Goal: Information Seeking & Learning: Understand process/instructions

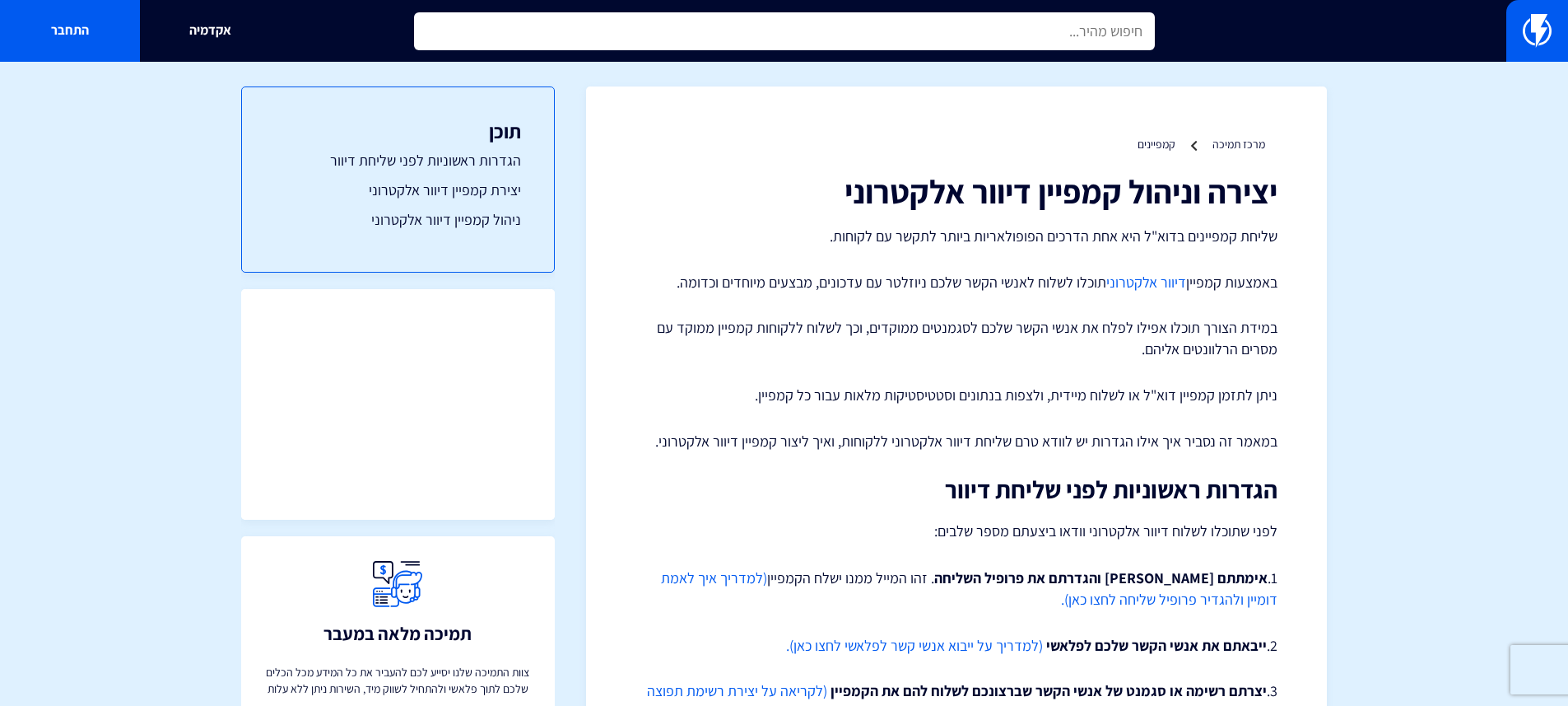
click at [1081, 46] on input "text" at bounding box center [784, 31] width 741 height 38
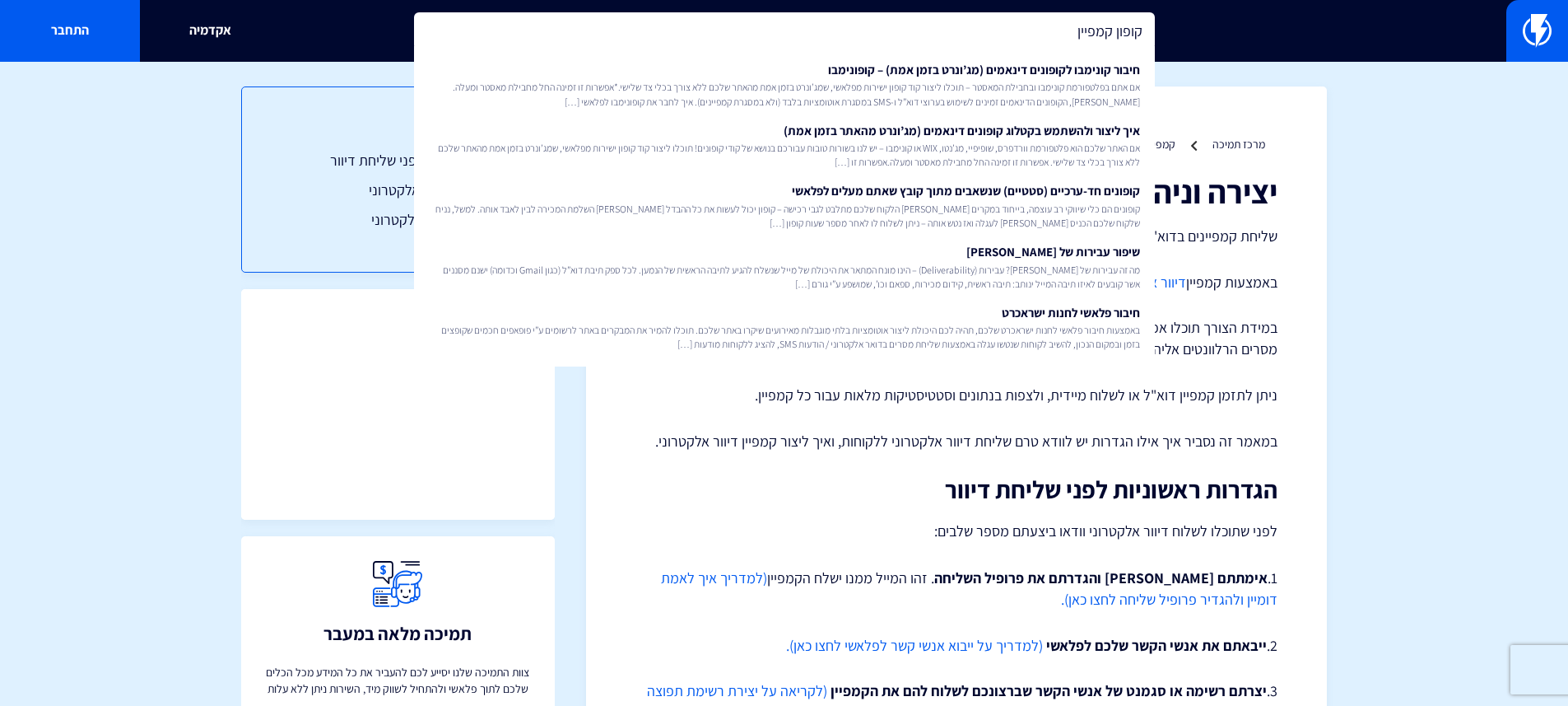
type input "קופון קמפיין"
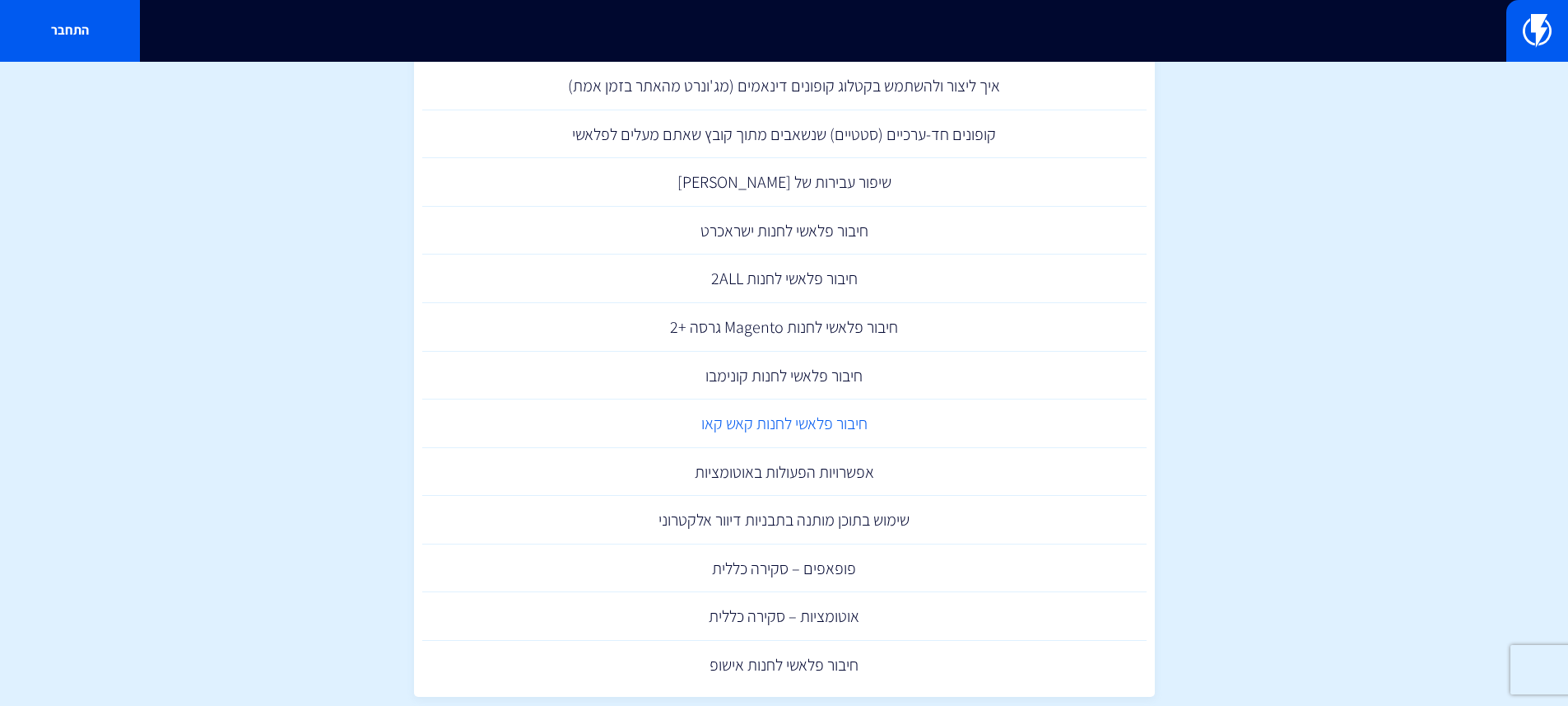
scroll to position [171, 0]
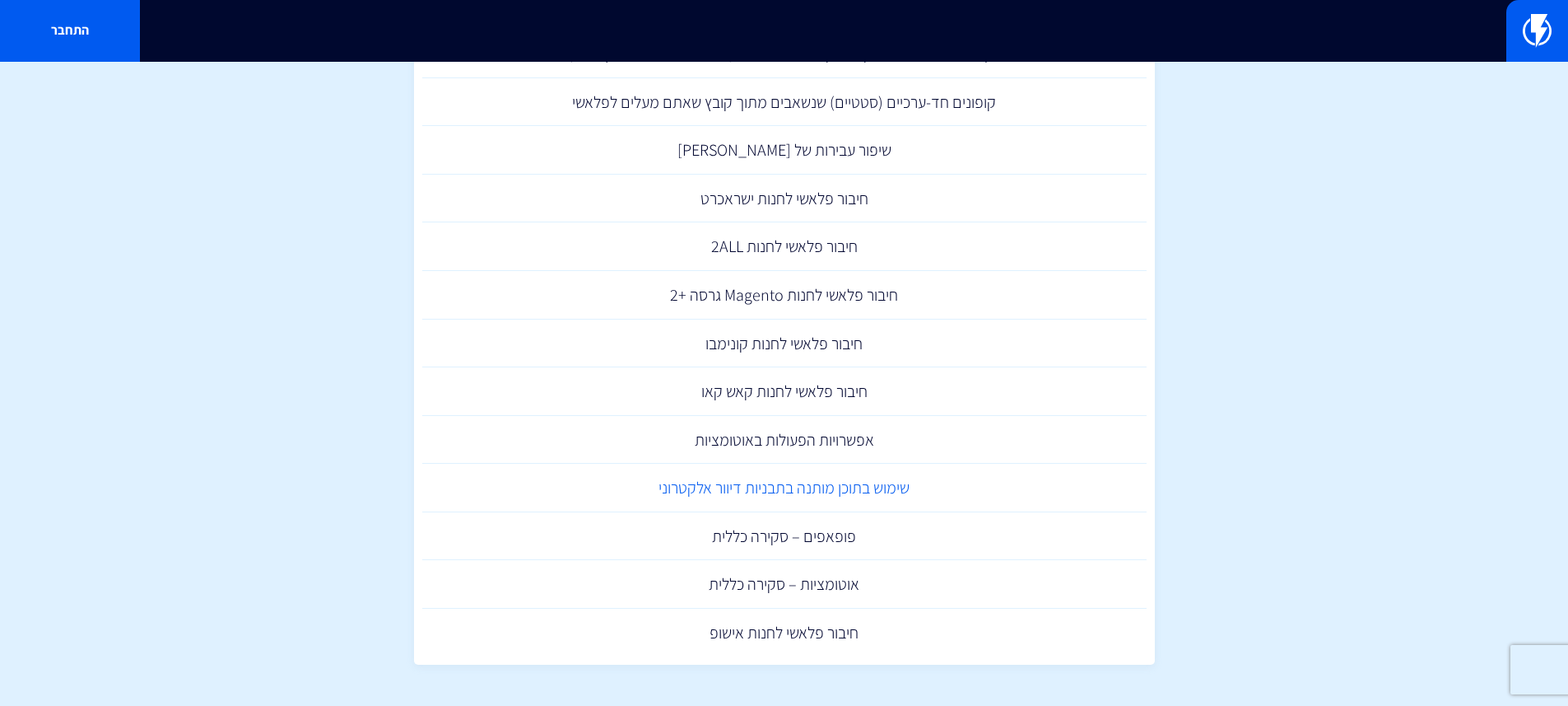
click at [899, 485] on link "שימוש בתוכן מותנה בתבניות דיוור אלקטרוני" at bounding box center [784, 488] width 725 height 49
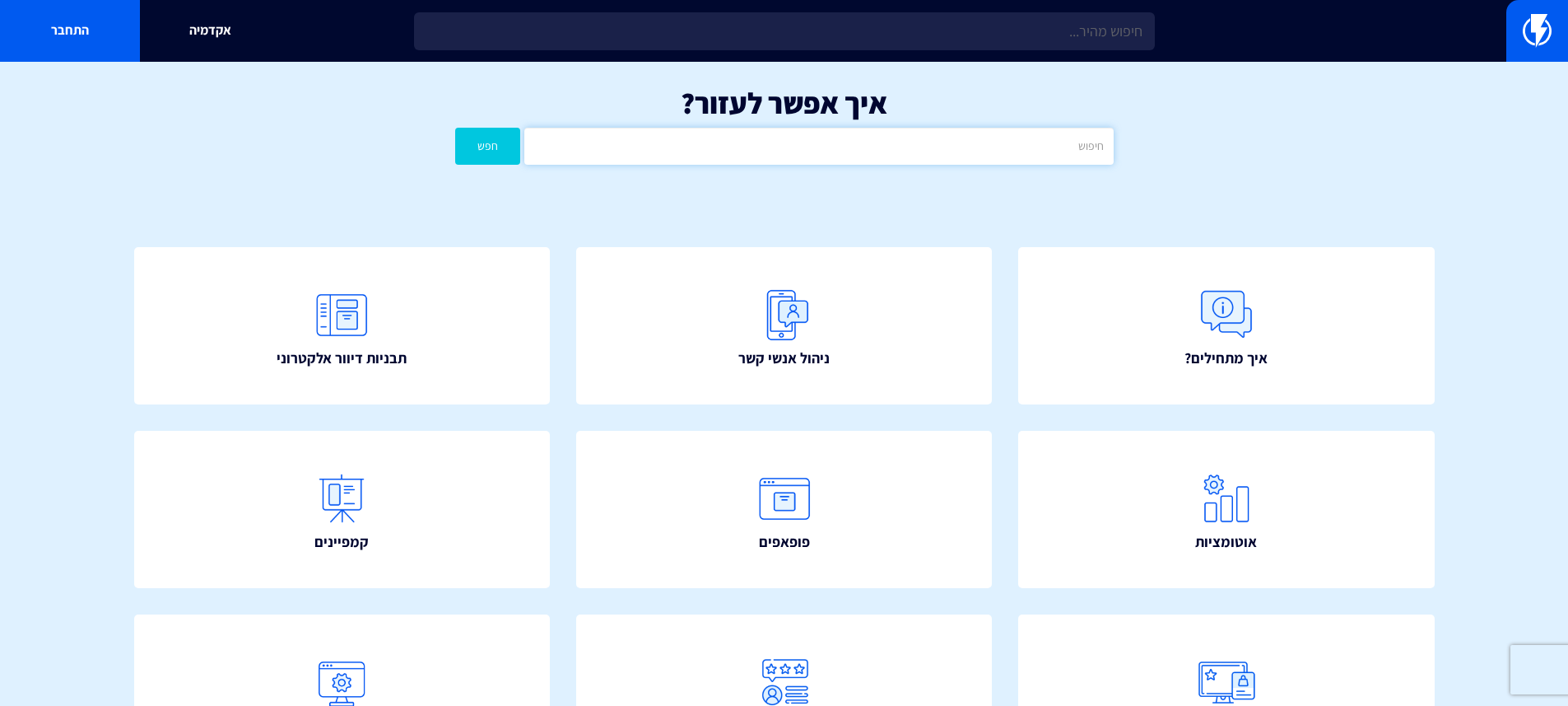
click at [895, 147] on input "text" at bounding box center [818, 146] width 589 height 37
type input "קוד קופון בקמפיין"
click at [499, 152] on button "חפש" at bounding box center [488, 146] width 66 height 37
